Goal: Information Seeking & Learning: Learn about a topic

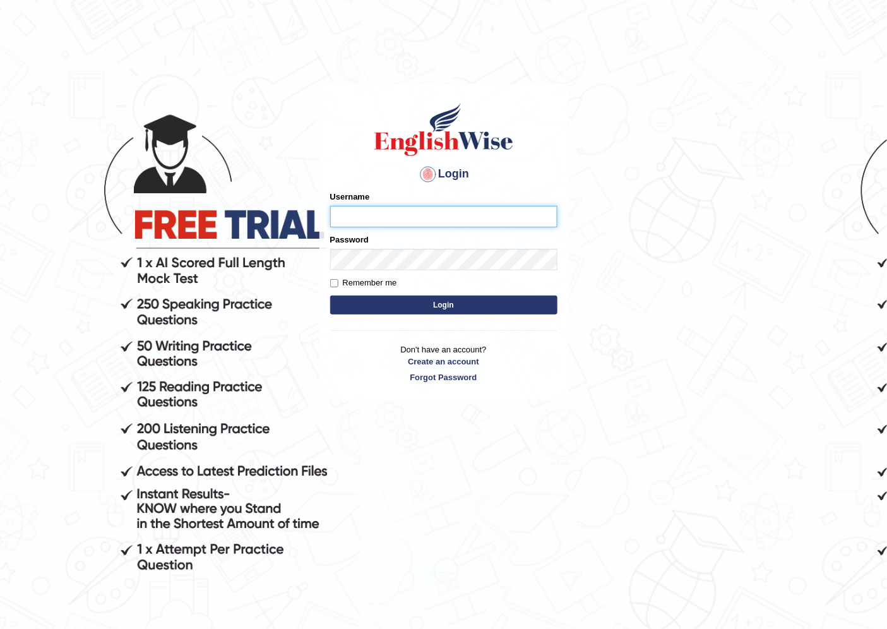
click at [369, 221] on input "Username" at bounding box center [443, 216] width 227 height 21
type input "ravichanapathi_parramatta"
click at [330, 295] on button "Login" at bounding box center [443, 304] width 227 height 19
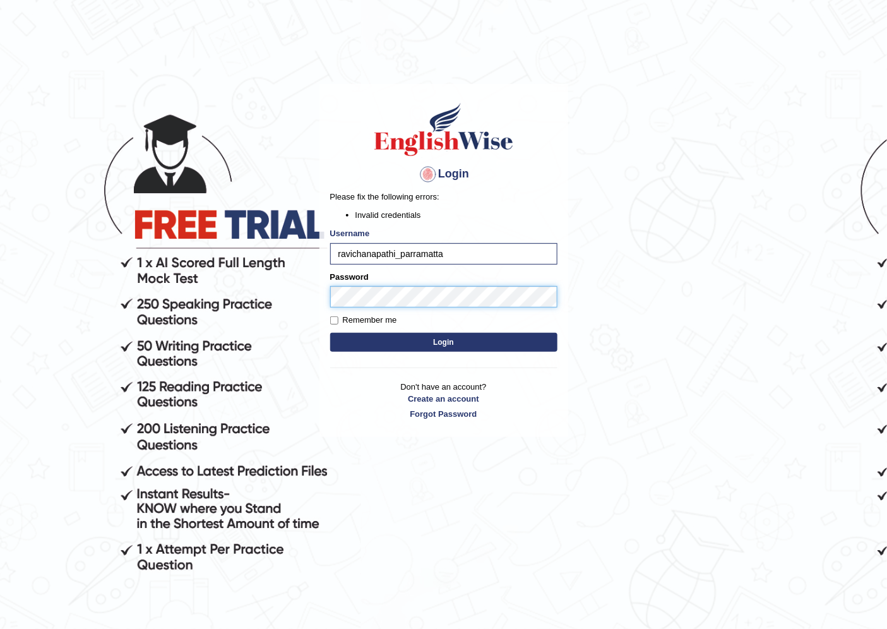
click at [249, 288] on body "Login Please fix the following errors: Invalid credentials Username ravichanapa…" at bounding box center [443, 358] width 887 height 629
click at [330, 333] on button "Login" at bounding box center [443, 342] width 227 height 19
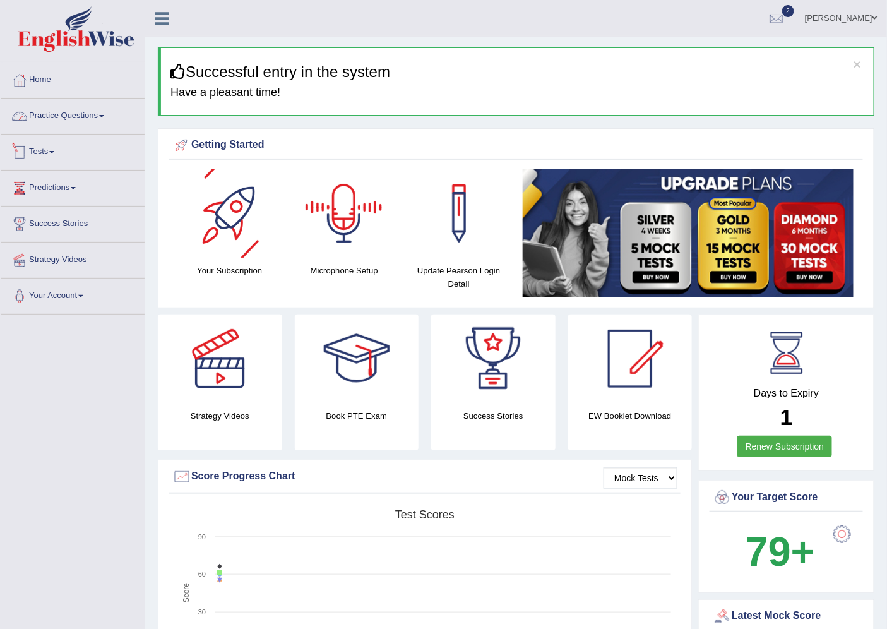
click at [65, 115] on link "Practice Questions" at bounding box center [73, 114] width 144 height 32
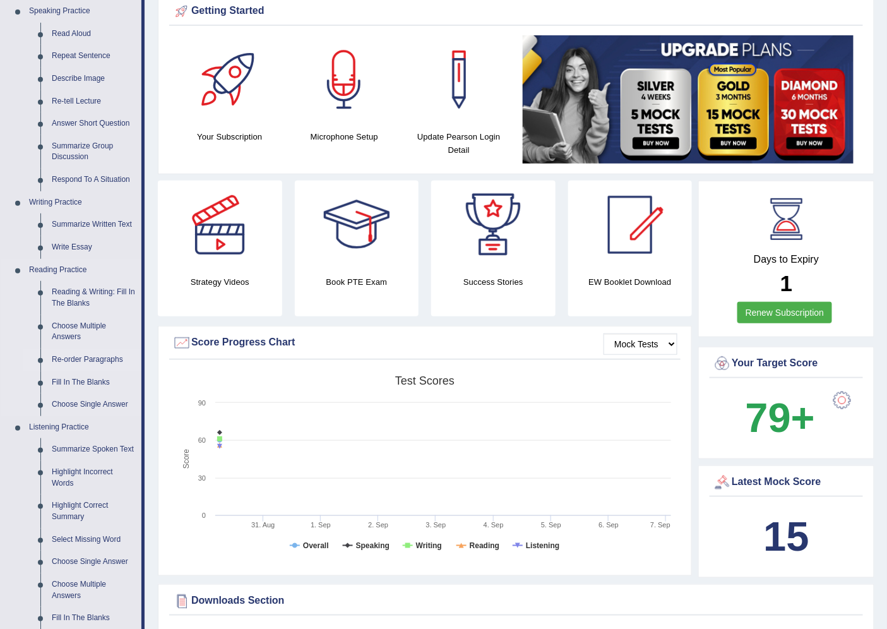
scroll to position [140, 0]
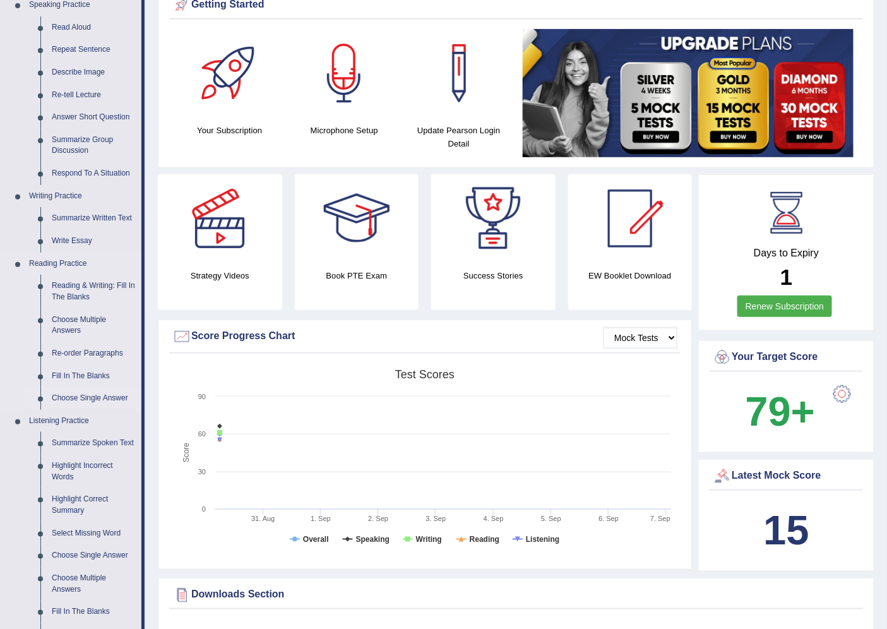
click at [93, 399] on link "Choose Single Answer" at bounding box center [93, 398] width 95 height 23
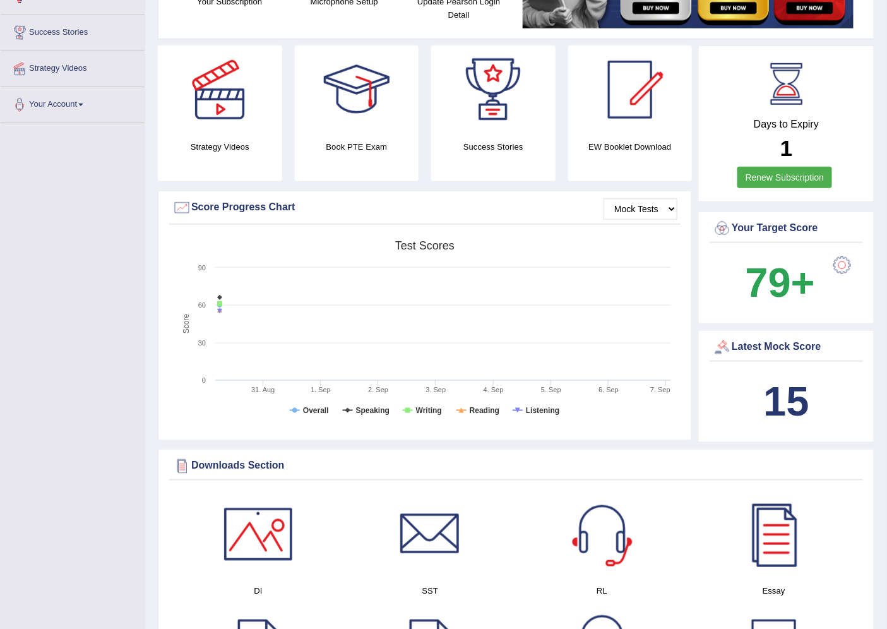
scroll to position [352, 0]
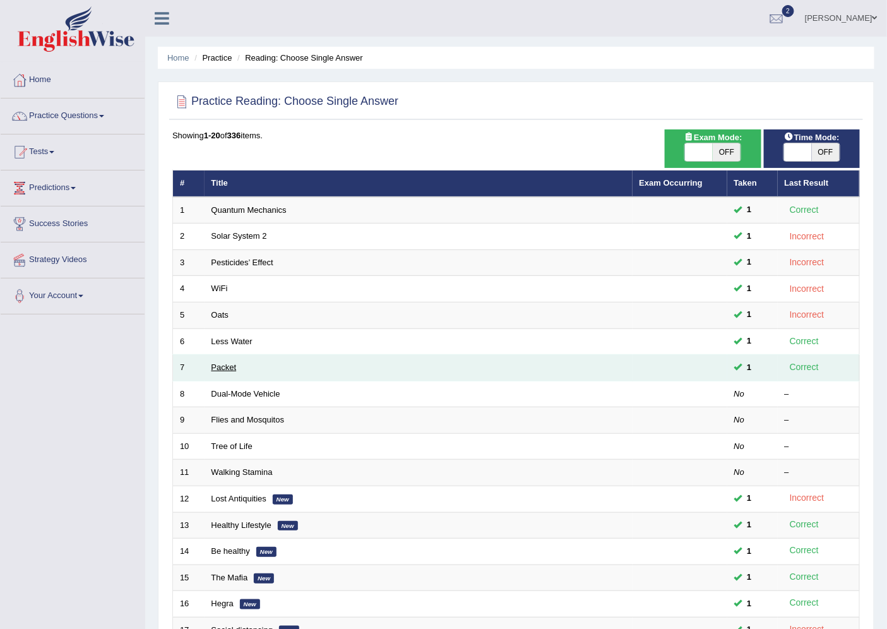
click at [213, 368] on link "Packet" at bounding box center [223, 366] width 25 height 9
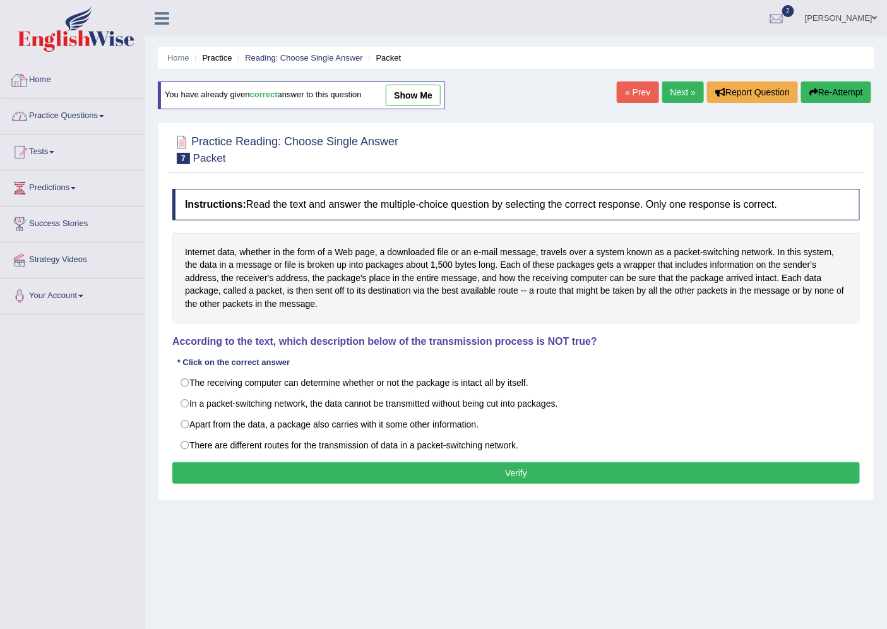
click at [44, 110] on link "Practice Questions" at bounding box center [73, 114] width 144 height 32
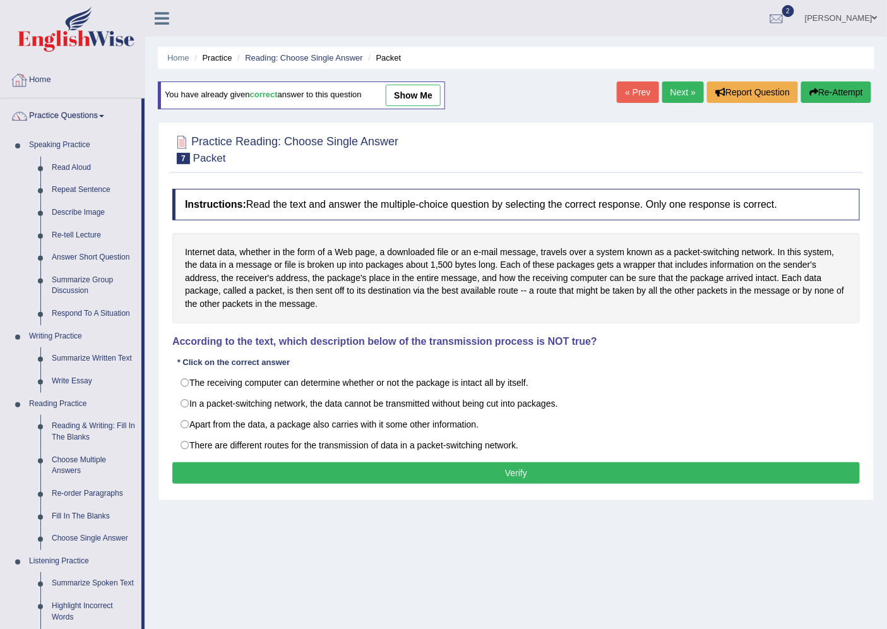
click at [52, 77] on link "Home" at bounding box center [73, 78] width 144 height 32
